Goal: Browse casually

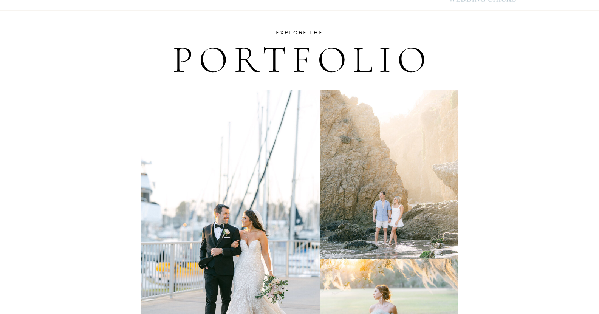
scroll to position [1510, 0]
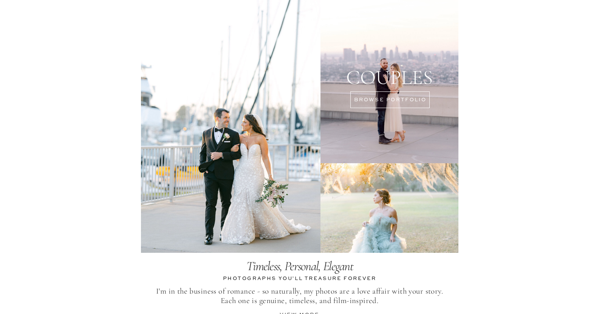
click at [383, 100] on div at bounding box center [389, 78] width 138 height 169
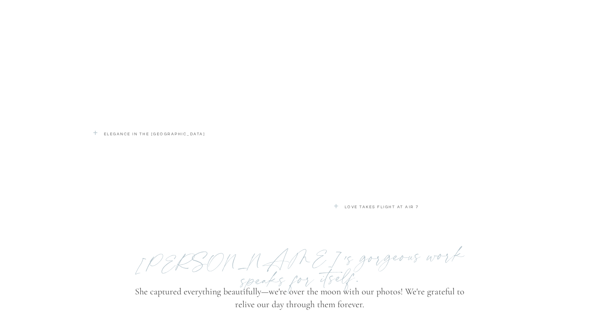
scroll to position [1591, 0]
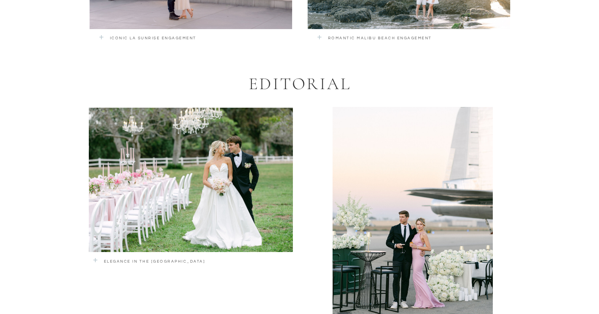
click at [262, 202] on div at bounding box center [191, 180] width 204 height 144
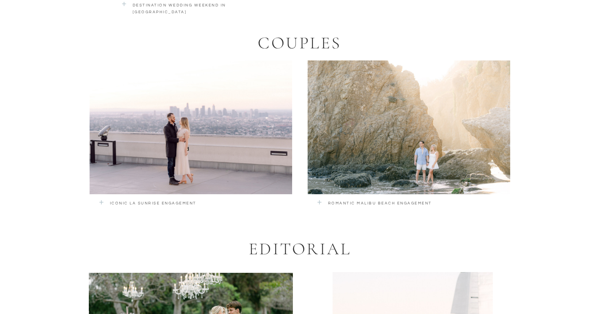
scroll to position [1364, 0]
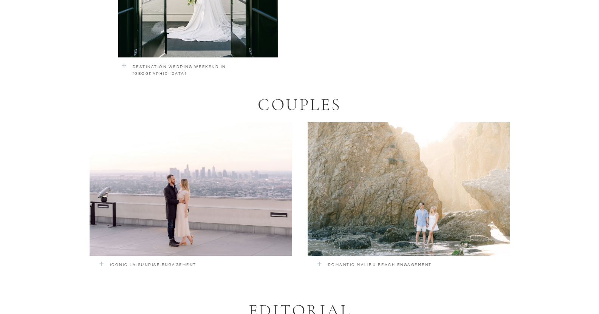
click at [396, 170] on div at bounding box center [408, 189] width 202 height 134
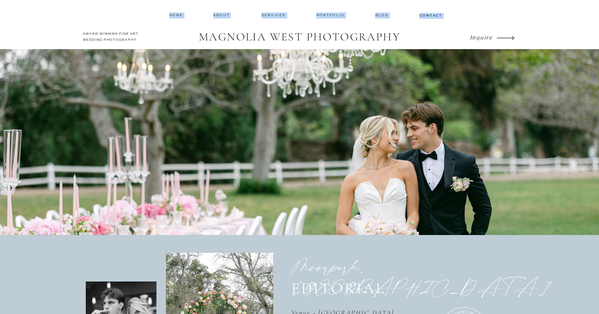
drag, startPoint x: 598, startPoint y: 14, endPoint x: 592, endPoint y: 35, distance: 21.8
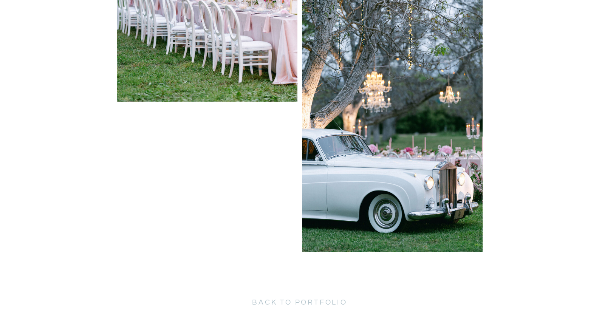
scroll to position [5746, 0]
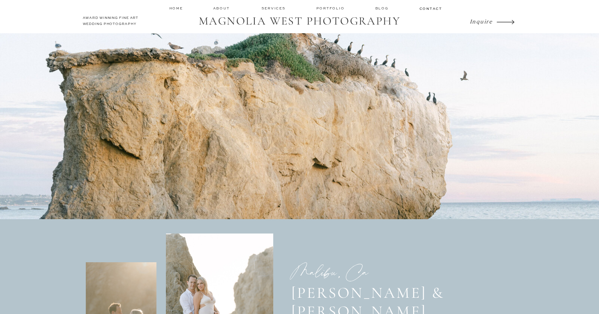
click at [274, 9] on nav "services" at bounding box center [273, 8] width 25 height 5
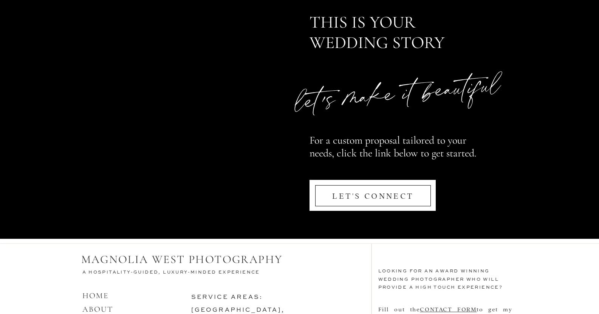
scroll to position [3651, 0]
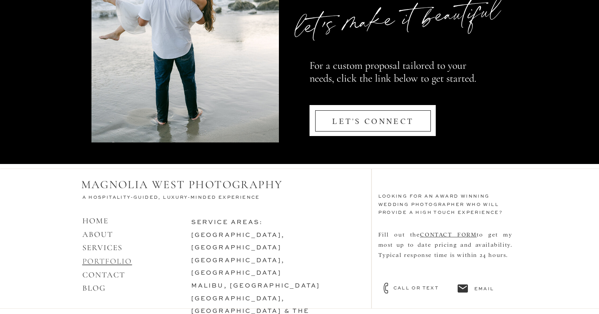
click at [117, 261] on link "PORTFOLIO" at bounding box center [107, 260] width 50 height 9
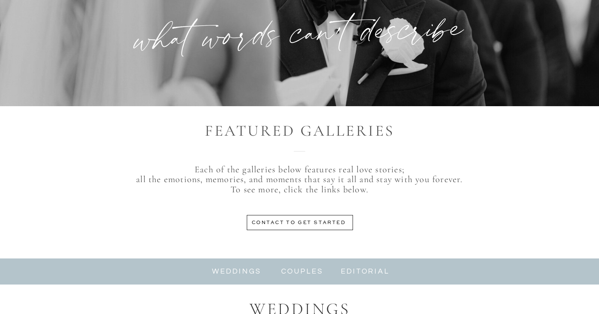
scroll to position [15, 0]
